Goal: Task Accomplishment & Management: Use online tool/utility

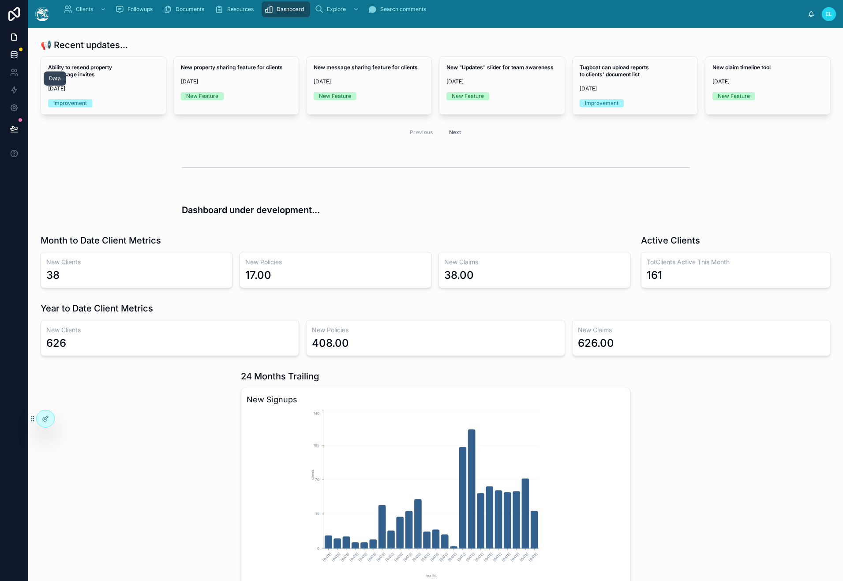
click at [21, 64] on link at bounding box center [14, 55] width 28 height 18
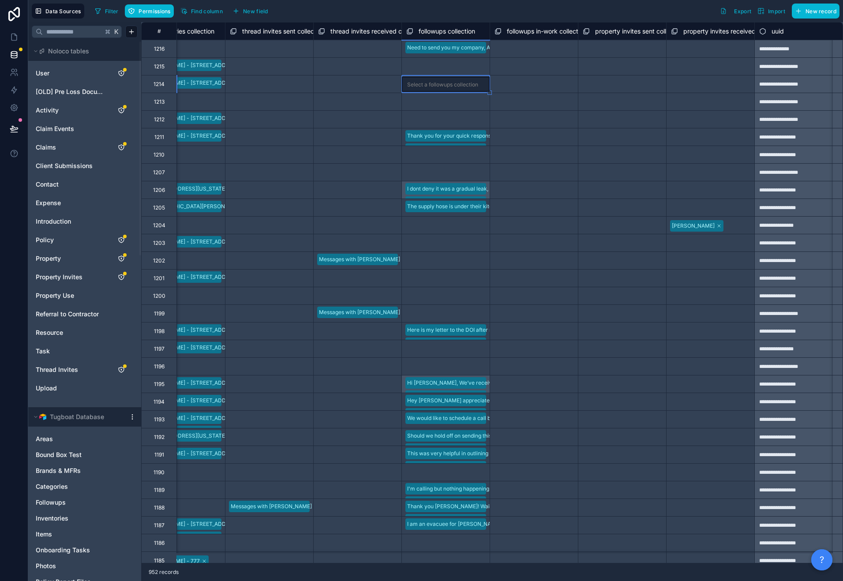
scroll to position [0, 7551]
click at [657, 180] on div "Select a property invites sent collection" at bounding box center [622, 172] width 79 height 14
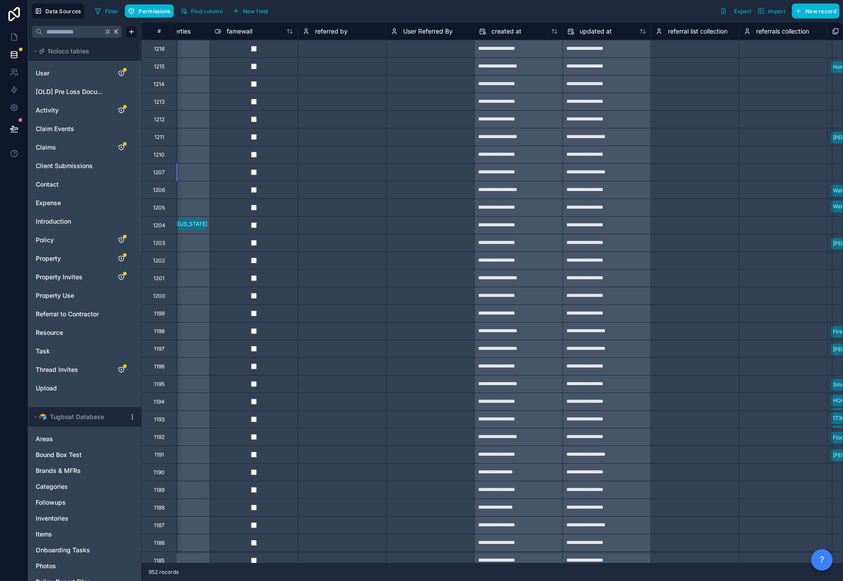
scroll to position [0, 5852]
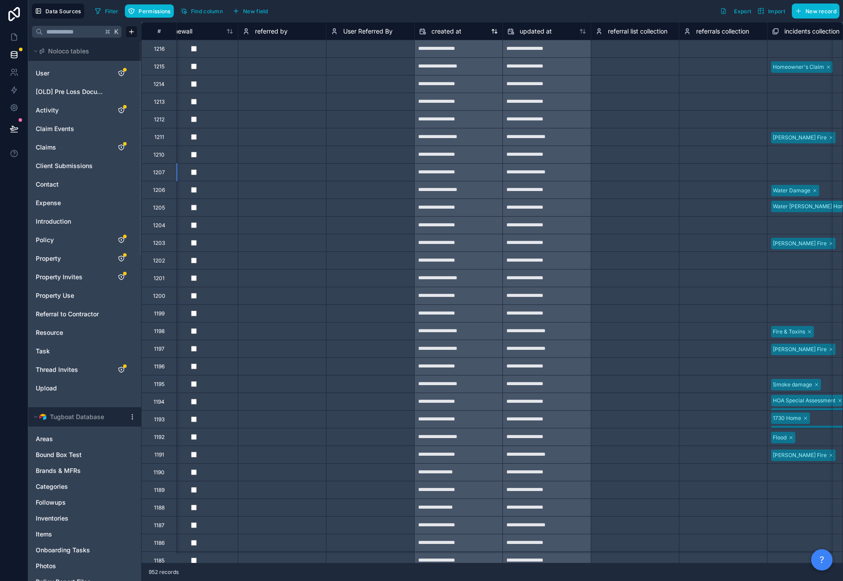
click at [498, 35] on icon at bounding box center [494, 31] width 7 height 7
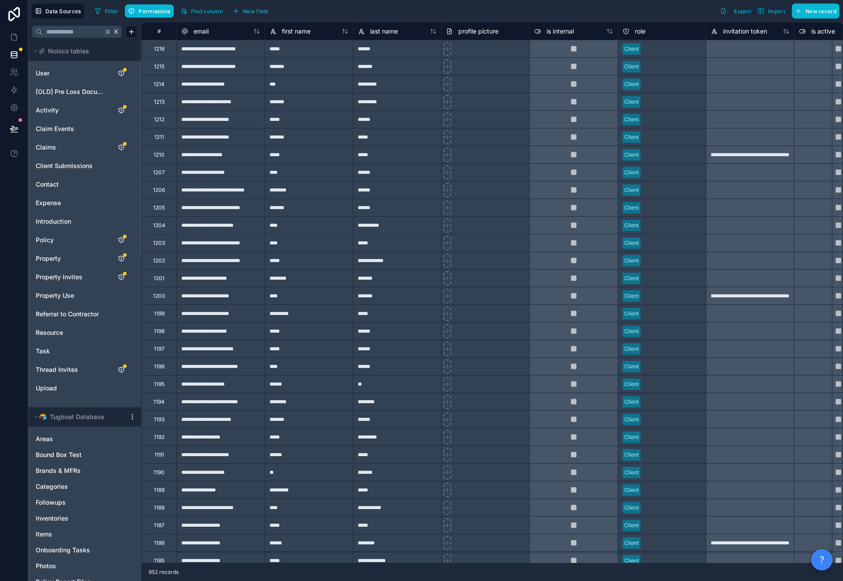
click at [540, 11] on div "Filter Permissions Find column New field Export Import New record" at bounding box center [465, 11] width 748 height 15
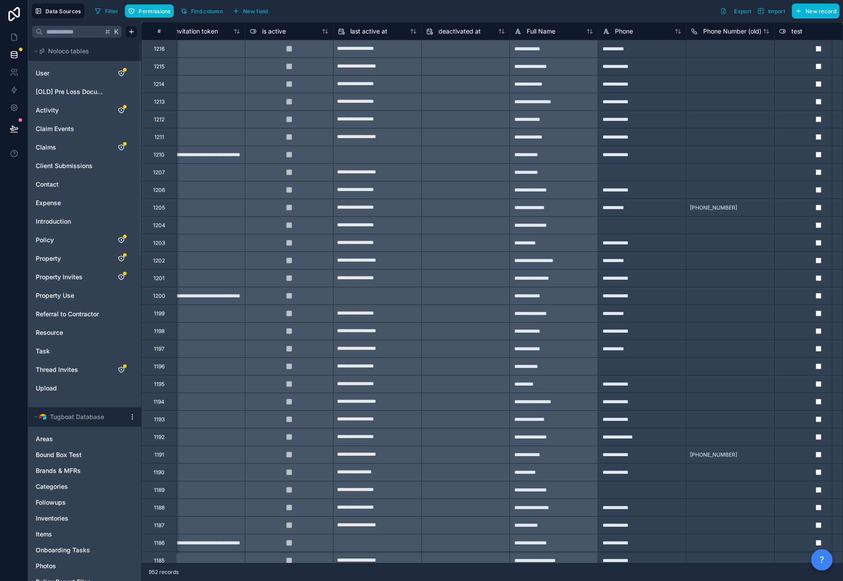
scroll to position [0, 549]
click at [598, 22] on div "Data Sources Filter Permissions Find column New field Export Import New record" at bounding box center [435, 11] width 815 height 22
click at [574, 19] on div "Filter Permissions Find column New field Export Import New record" at bounding box center [465, 11] width 748 height 15
click at [514, 14] on div "Filter Permissions Find column New field Export Import New record" at bounding box center [465, 11] width 748 height 15
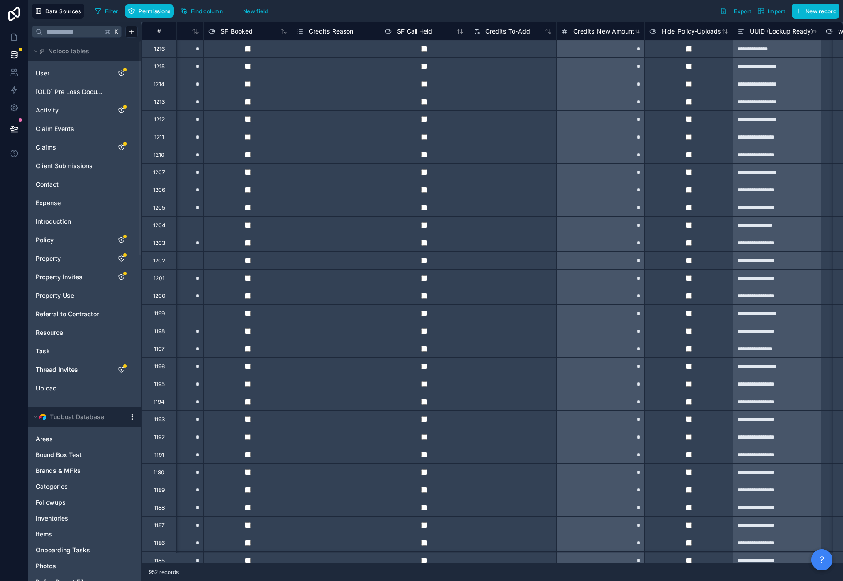
scroll to position [0, 3782]
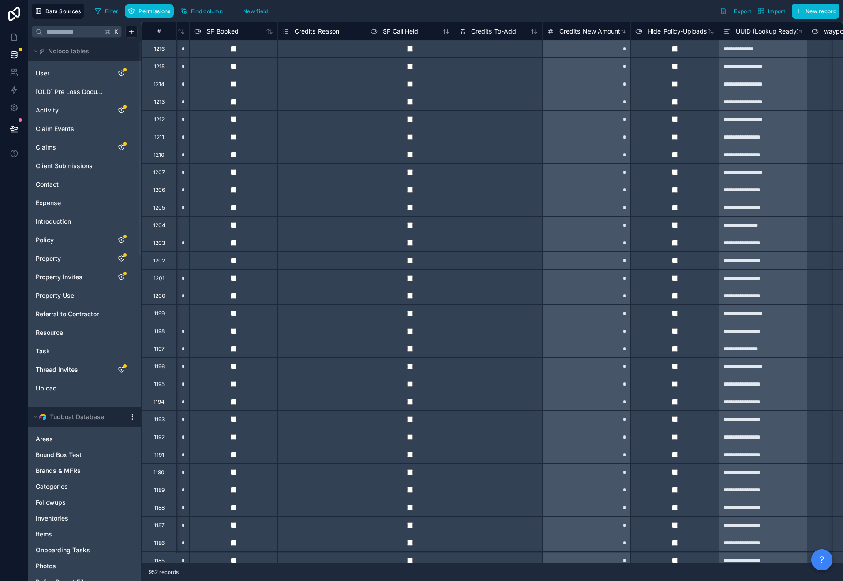
click at [459, 15] on div "Filter Permissions Find column New field Export Import New record" at bounding box center [465, 11] width 748 height 15
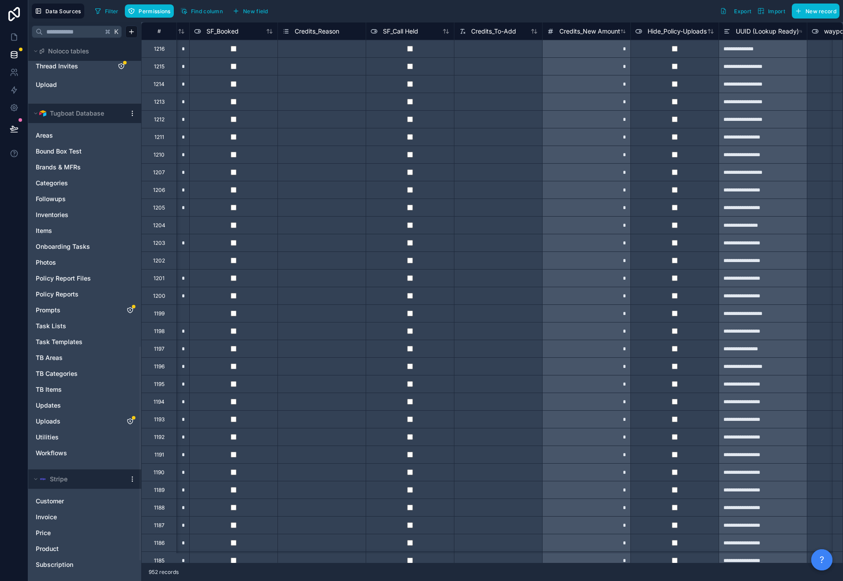
click at [451, 19] on div "Filter Permissions Find column New field Export Import New record" at bounding box center [465, 11] width 748 height 15
click at [487, 15] on div "Filter Permissions Find column New field Export Import New record" at bounding box center [465, 11] width 748 height 15
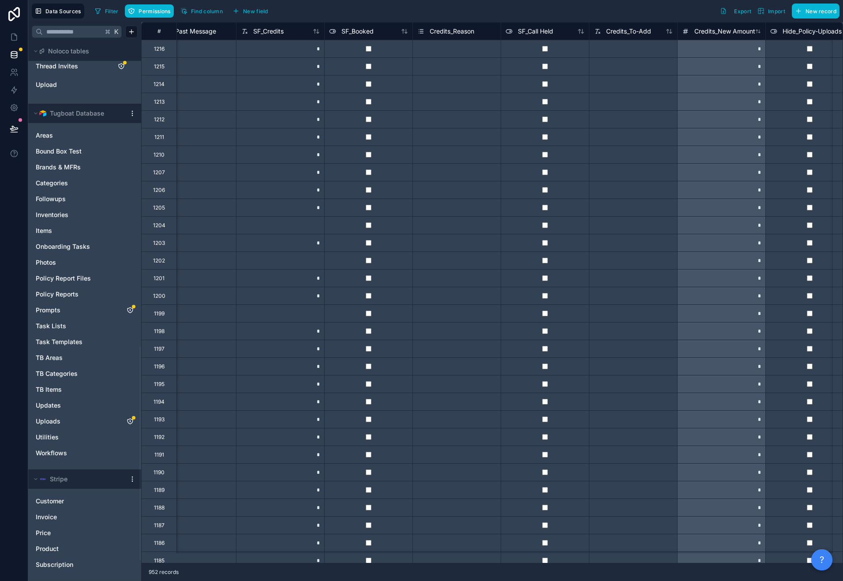
type input "**********"
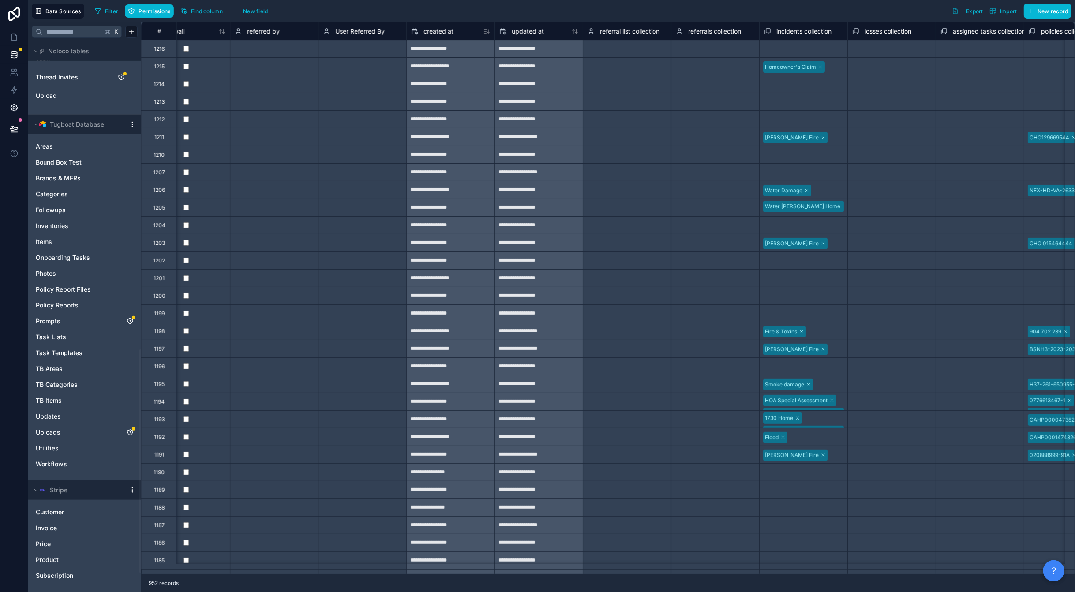
scroll to position [732, 0]
click at [682, 19] on div "Filter Permissions Find column New field Export Import New record" at bounding box center [581, 11] width 981 height 15
